Goal: Answer question/provide support

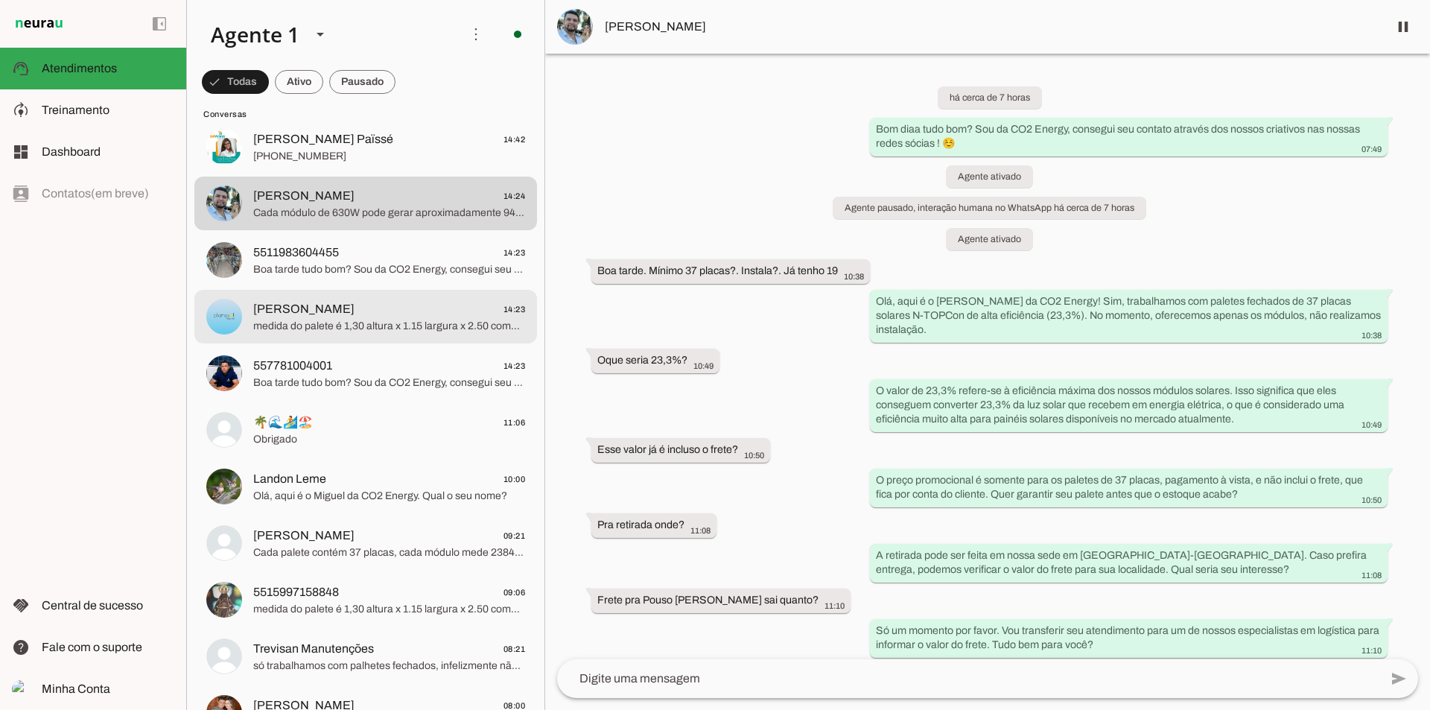
scroll to position [99, 0]
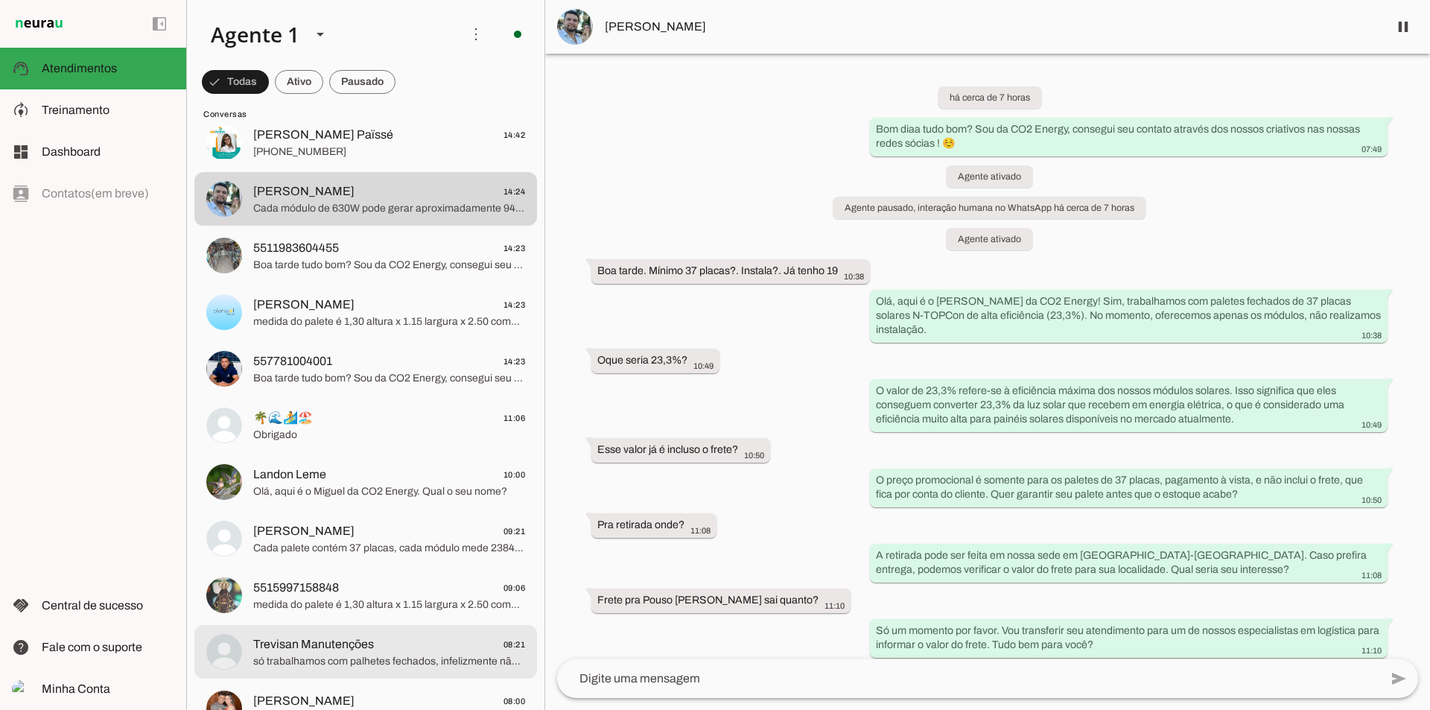
click at [333, 667] on span "só trabalhamos com palhetes fechados, infelizmente não conseguimos fracionar" at bounding box center [389, 661] width 272 height 15
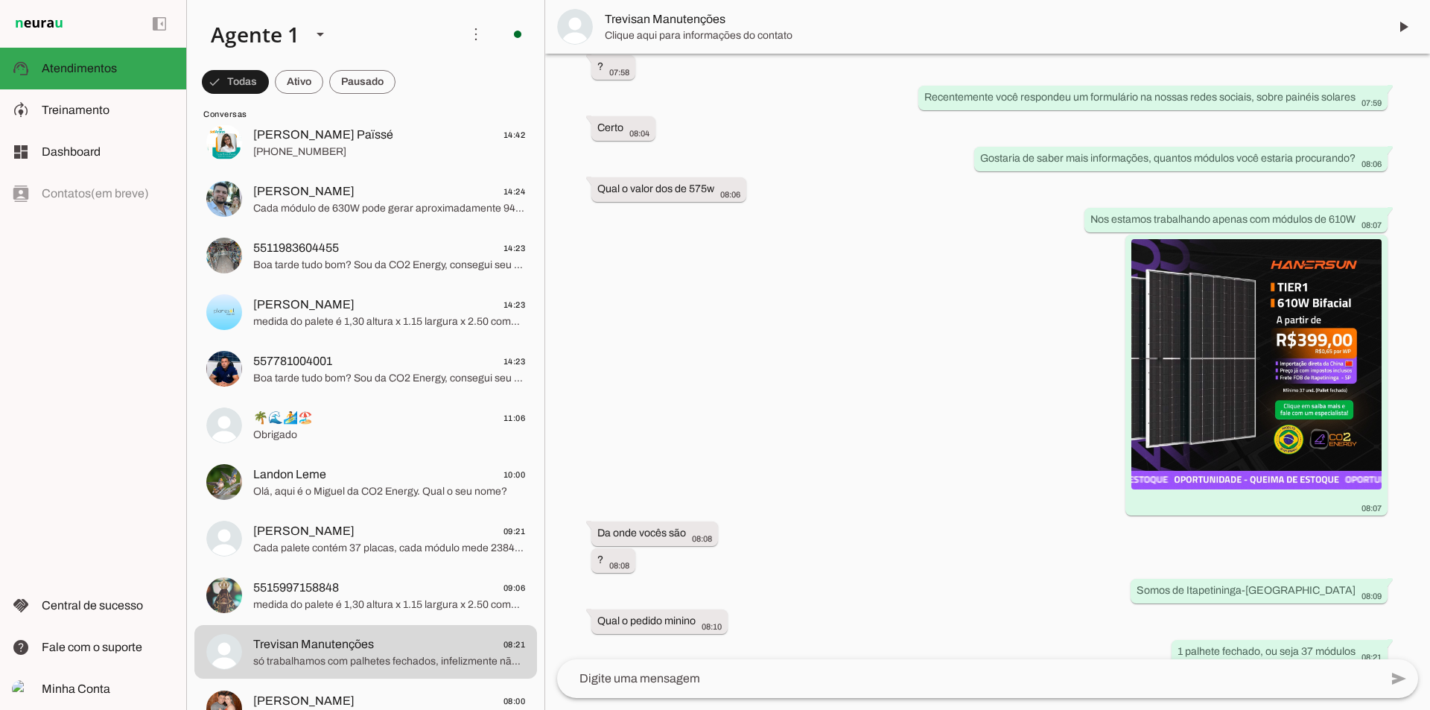
scroll to position [368, 0]
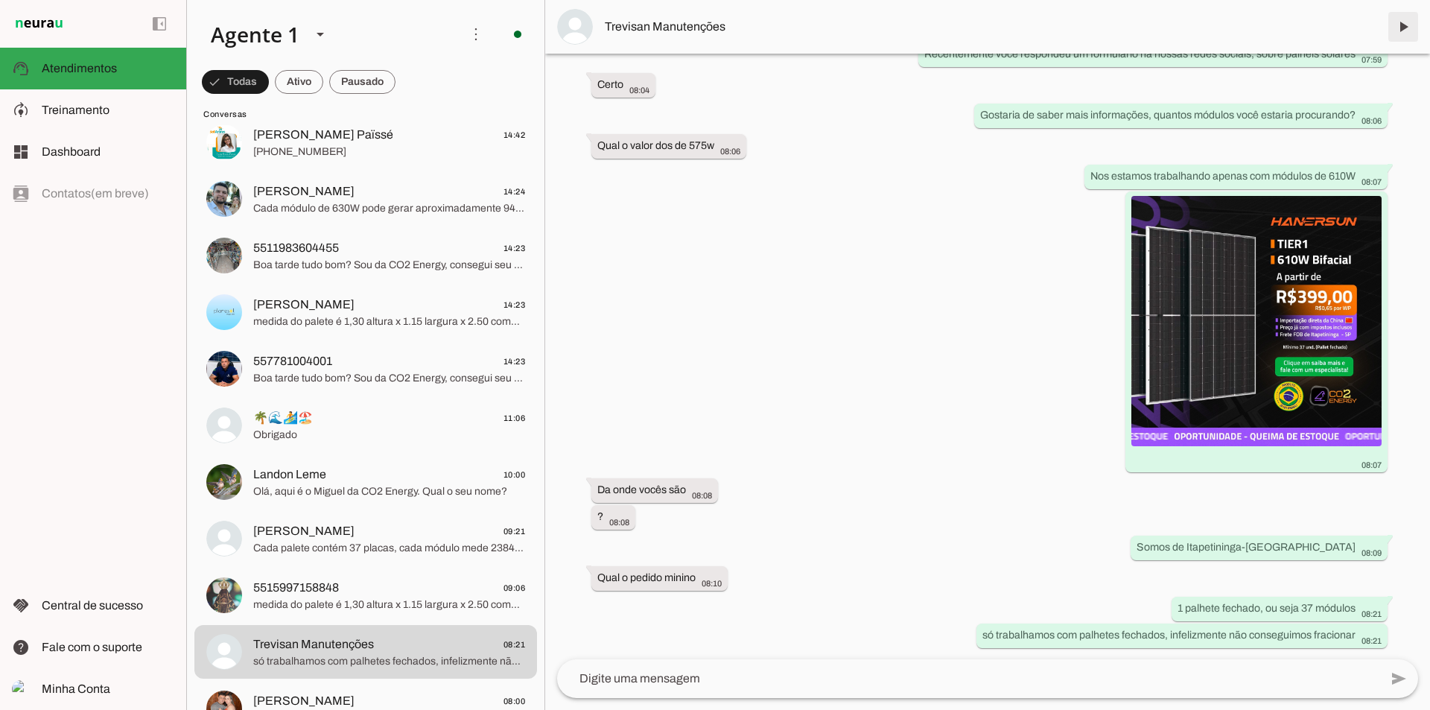
click at [1407, 28] on span at bounding box center [1404, 27] width 36 height 36
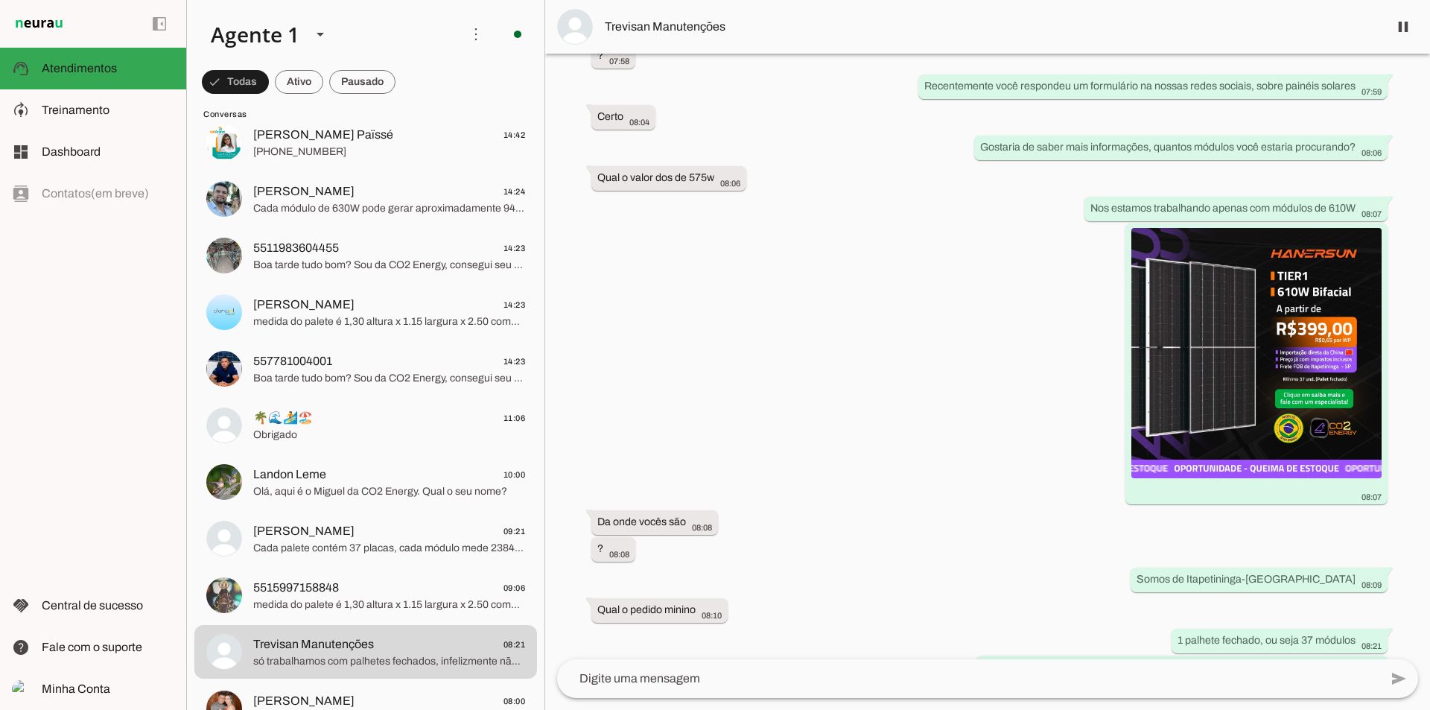
scroll to position [399, 0]
